Goal: Task Accomplishment & Management: Manage account settings

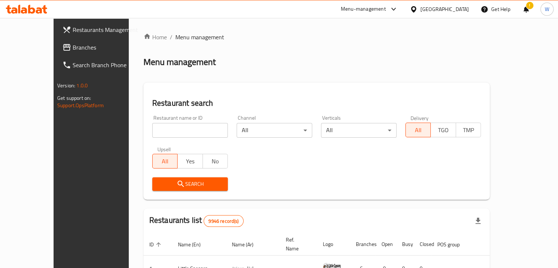
click at [182, 131] on input "search" at bounding box center [190, 130] width 76 height 15
type input "rare"
click button "Search" at bounding box center [190, 184] width 76 height 14
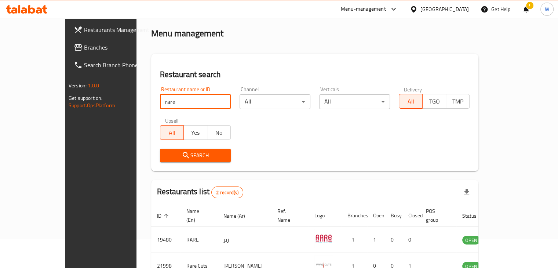
scroll to position [70, 0]
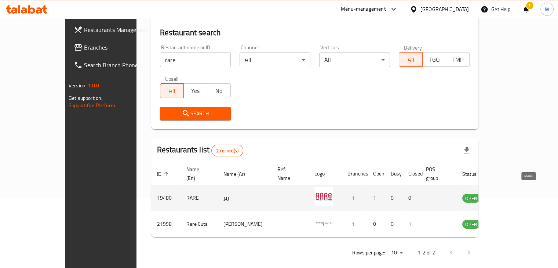
click at [509, 193] on icon "enhanced table" at bounding box center [504, 197] width 9 height 9
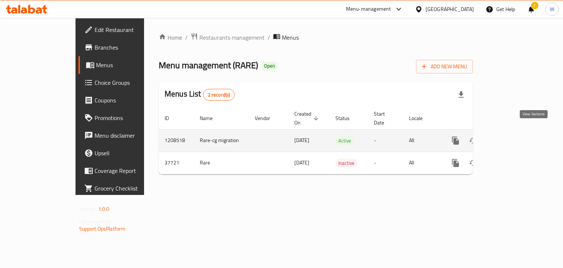
click at [513, 136] on icon "enhanced table" at bounding box center [508, 140] width 9 height 9
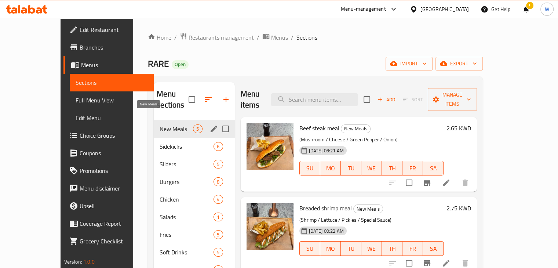
click at [159, 124] on span "New Meals" at bounding box center [175, 128] width 33 height 9
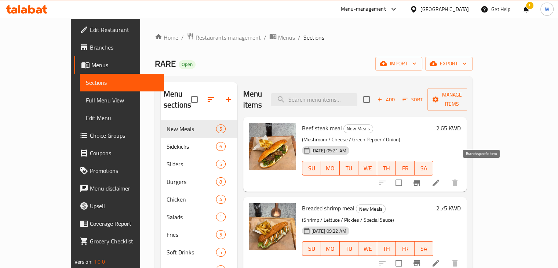
click at [421, 178] on icon "Branch-specific-item" at bounding box center [416, 182] width 9 height 9
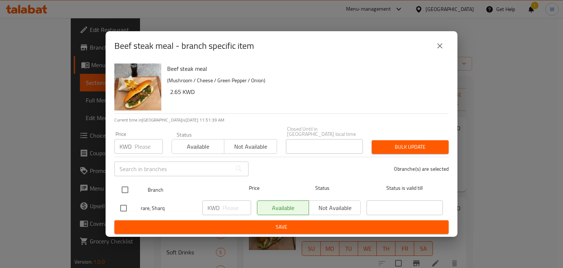
click at [128, 185] on input "checkbox" at bounding box center [124, 189] width 15 height 15
checkbox input "true"
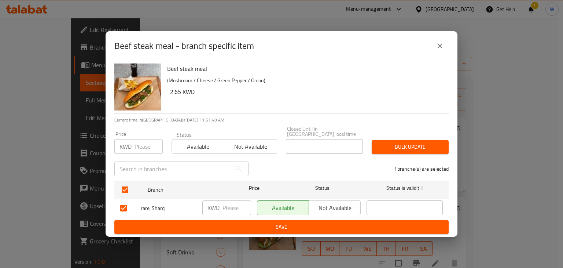
click at [232, 204] on input "number" at bounding box center [236, 207] width 29 height 15
type input "-1"
type input "3.250"
click at [286, 226] on span "Save" at bounding box center [281, 226] width 323 height 9
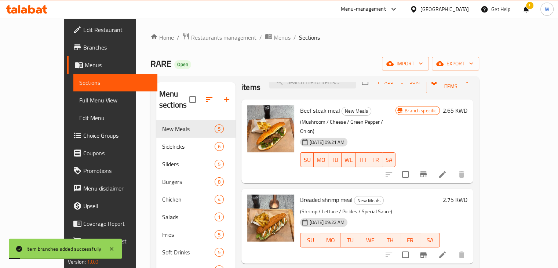
scroll to position [73, 0]
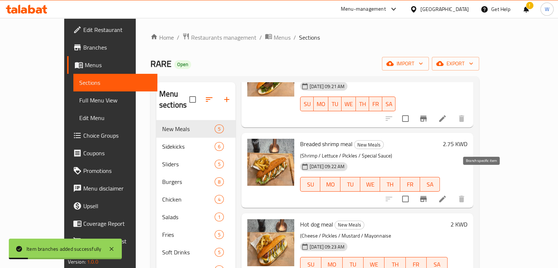
click at [432, 190] on button "Branch-specific-item" at bounding box center [423, 199] width 18 height 18
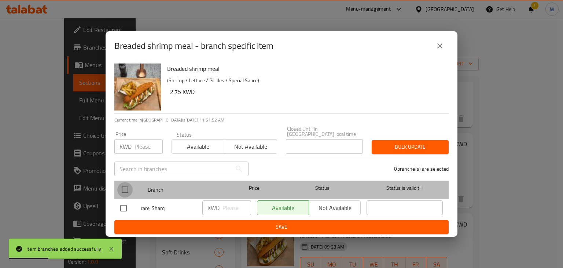
click at [124, 187] on input "checkbox" at bounding box center [124, 189] width 15 height 15
checkbox input "true"
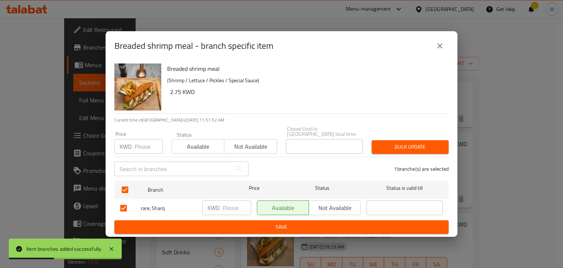
click at [236, 208] on input "number" at bounding box center [236, 207] width 29 height 15
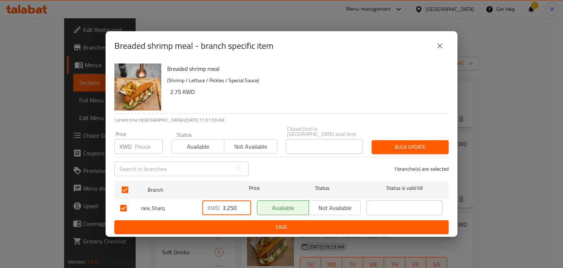
type input "3.250"
click at [238, 226] on span "Save" at bounding box center [281, 226] width 323 height 9
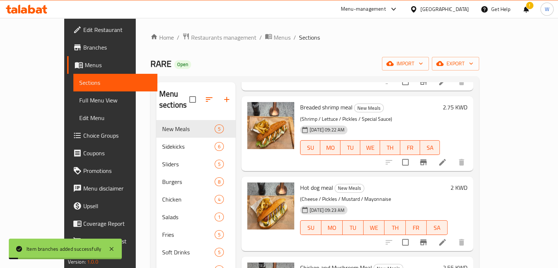
scroll to position [151, 0]
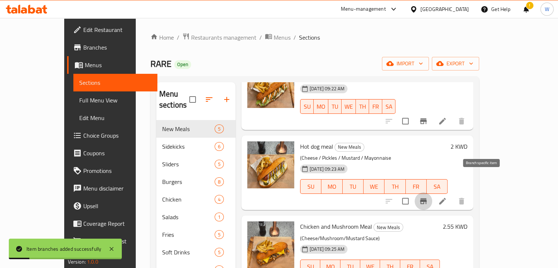
click at [426, 198] on icon "Branch-specific-item" at bounding box center [423, 201] width 7 height 6
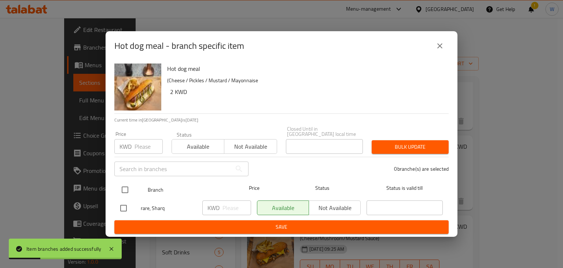
click at [124, 186] on input "checkbox" at bounding box center [124, 189] width 15 height 15
checkbox input "true"
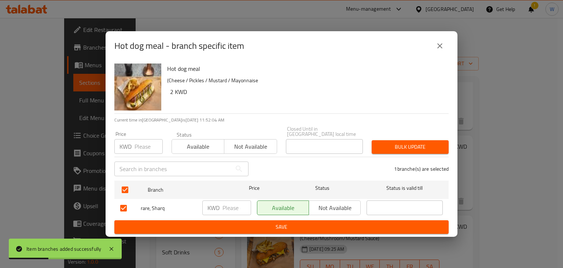
click at [233, 207] on input "number" at bounding box center [236, 207] width 29 height 15
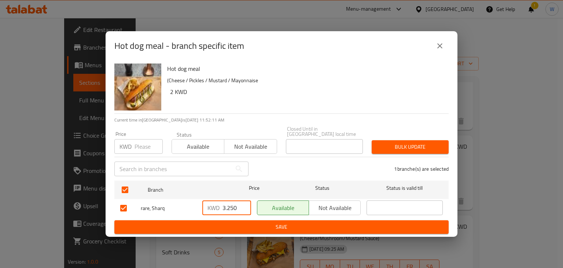
type input "3.250"
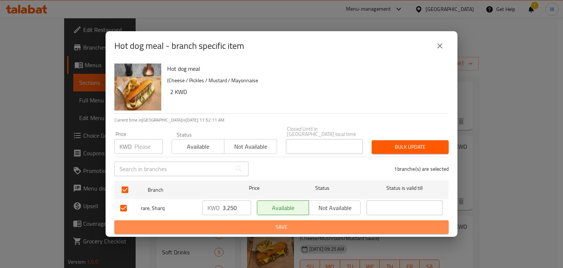
click at [238, 224] on span "Save" at bounding box center [281, 226] width 323 height 9
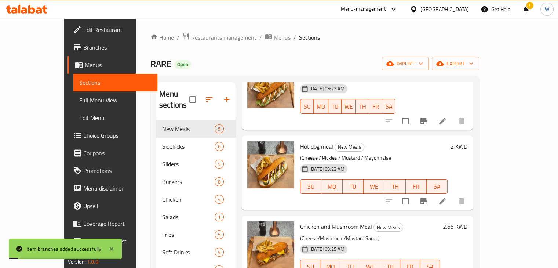
scroll to position [103, 0]
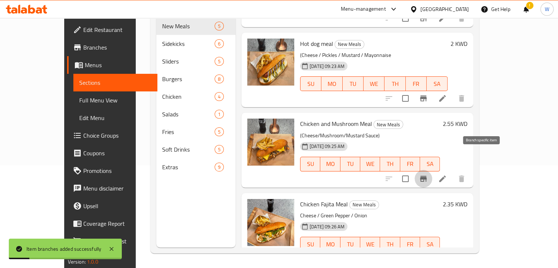
click at [427, 174] on icon "Branch-specific-item" at bounding box center [423, 178] width 9 height 9
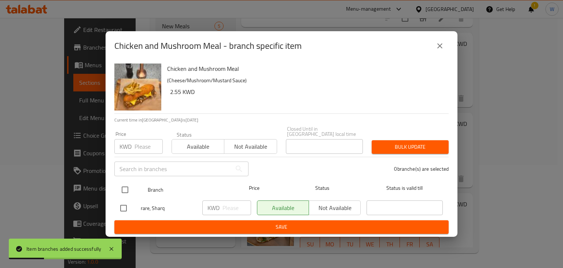
click at [130, 188] on input "checkbox" at bounding box center [124, 189] width 15 height 15
checkbox input "true"
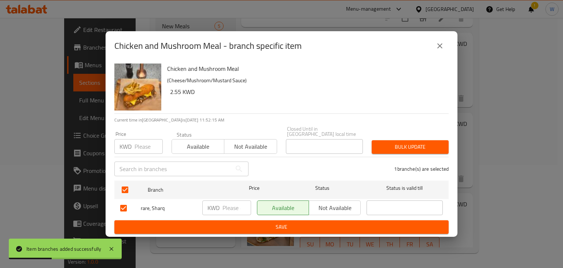
click at [233, 209] on input "number" at bounding box center [236, 207] width 29 height 15
type input "3.250"
click at [270, 225] on span "Save" at bounding box center [281, 226] width 323 height 9
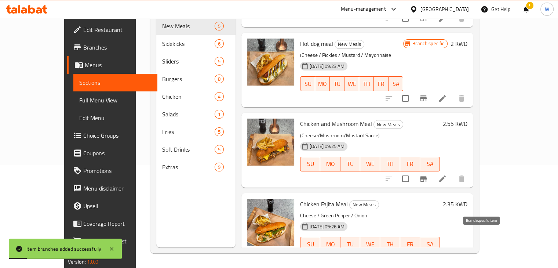
click at [427, 254] on icon "Branch-specific-item" at bounding box center [423, 258] width 9 height 9
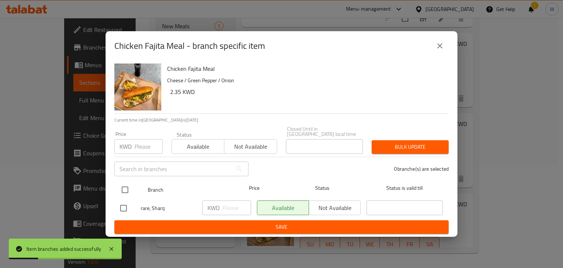
click at [128, 185] on input "checkbox" at bounding box center [124, 189] width 15 height 15
checkbox input "true"
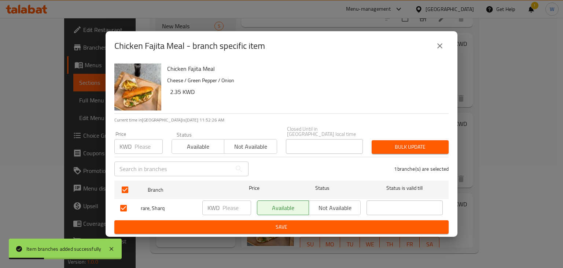
click at [239, 204] on input "number" at bounding box center [236, 207] width 29 height 15
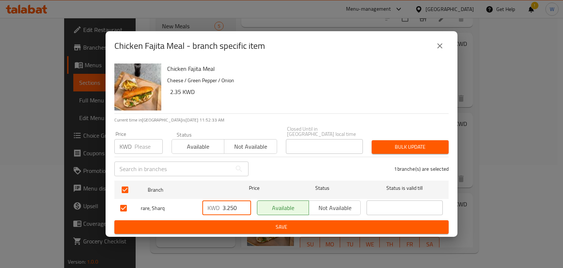
type input "3.250"
click at [327, 222] on span "Save" at bounding box center [281, 226] width 323 height 9
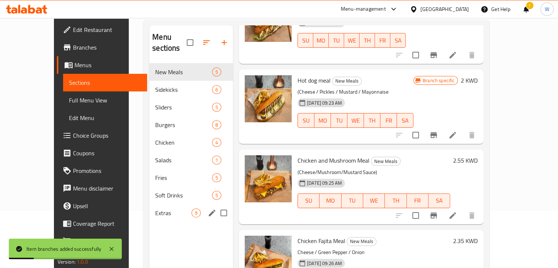
scroll to position [0, 0]
